Goal: Transaction & Acquisition: Purchase product/service

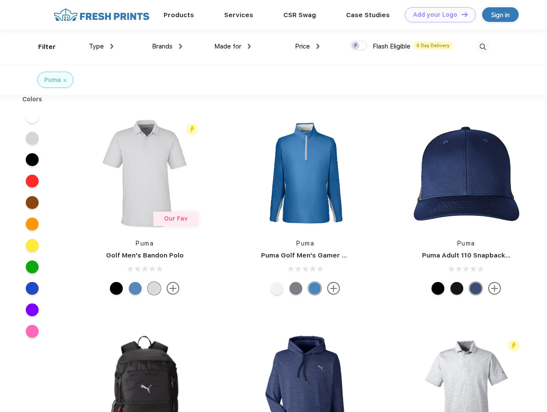
scroll to position [0, 0]
click at [437, 15] on link "Add your Logo Design Tool" at bounding box center [440, 14] width 71 height 15
click at [0, 0] on div "Design Tool" at bounding box center [0, 0] width 0 height 0
click at [461, 14] on link "Add your Logo Design Tool" at bounding box center [440, 14] width 71 height 15
click at [41, 47] on div "Filter" at bounding box center [47, 47] width 18 height 10
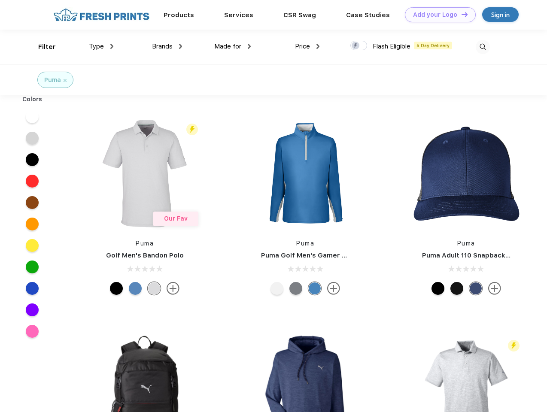
click at [101, 46] on span "Type" at bounding box center [96, 46] width 15 height 8
click at [167, 46] on span "Brands" at bounding box center [162, 46] width 21 height 8
click at [233, 46] on span "Made for" at bounding box center [227, 46] width 27 height 8
click at [307, 46] on span "Price" at bounding box center [302, 46] width 15 height 8
click at [359, 46] on div at bounding box center [358, 45] width 17 height 9
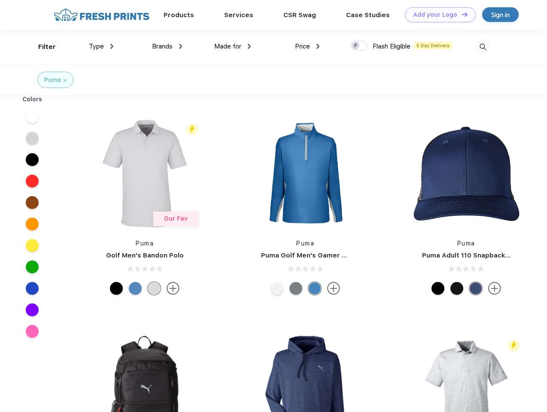
click at [356, 46] on input "checkbox" at bounding box center [353, 43] width 6 height 6
click at [482, 47] on img at bounding box center [483, 47] width 14 height 14
